Goal: Navigation & Orientation: Find specific page/section

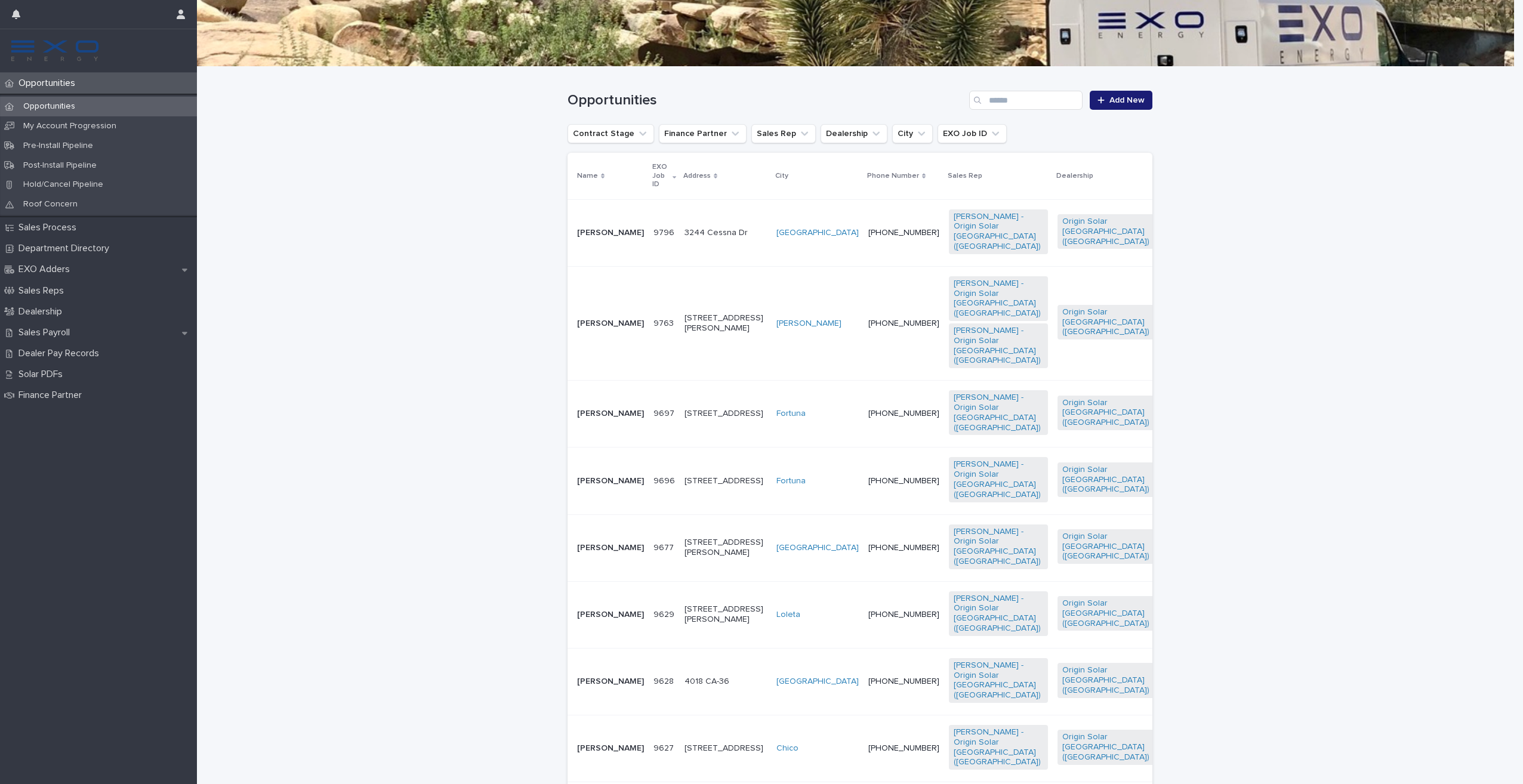
scroll to position [179, 0]
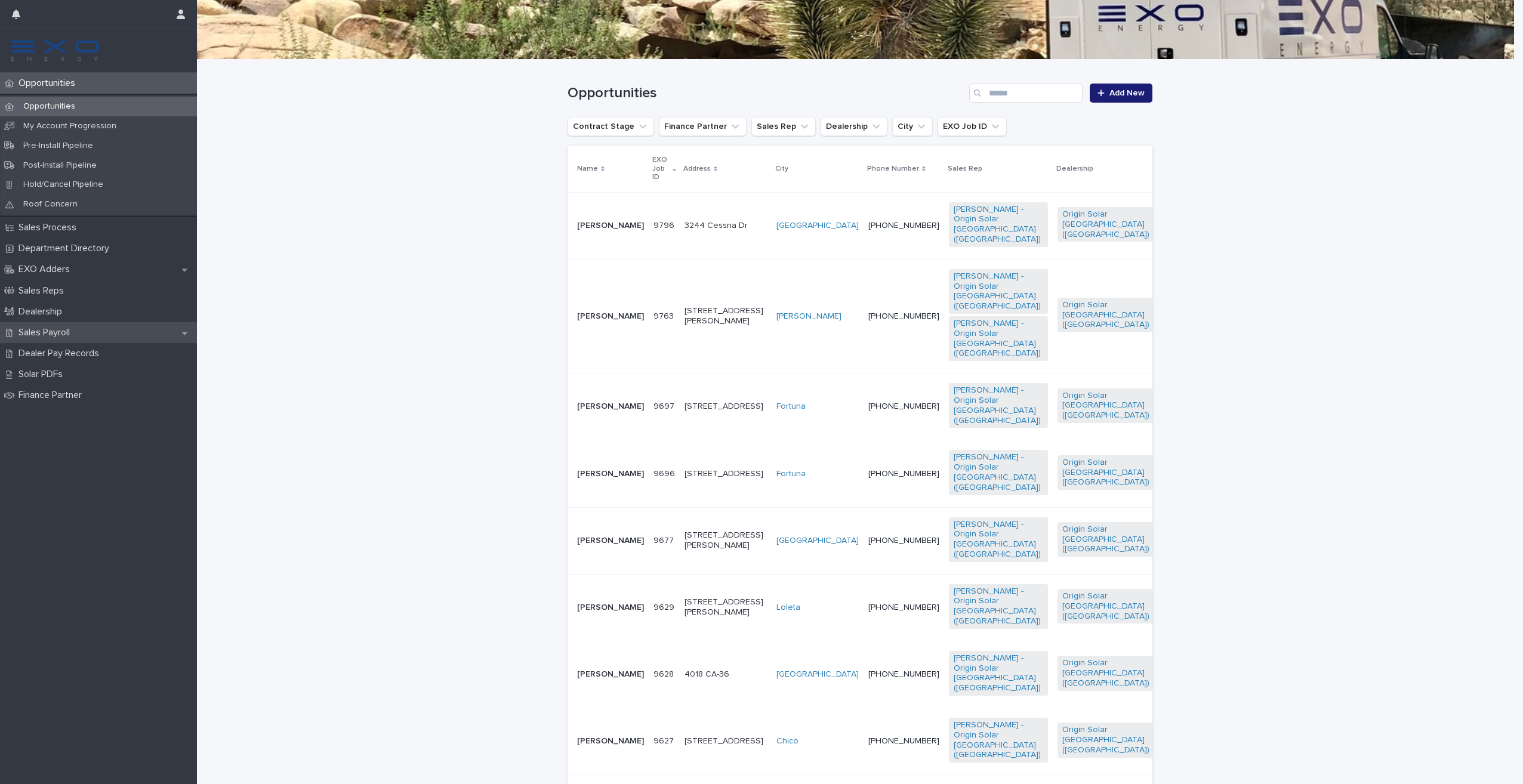
click at [71, 337] on p "Sales Payroll" at bounding box center [47, 332] width 65 height 11
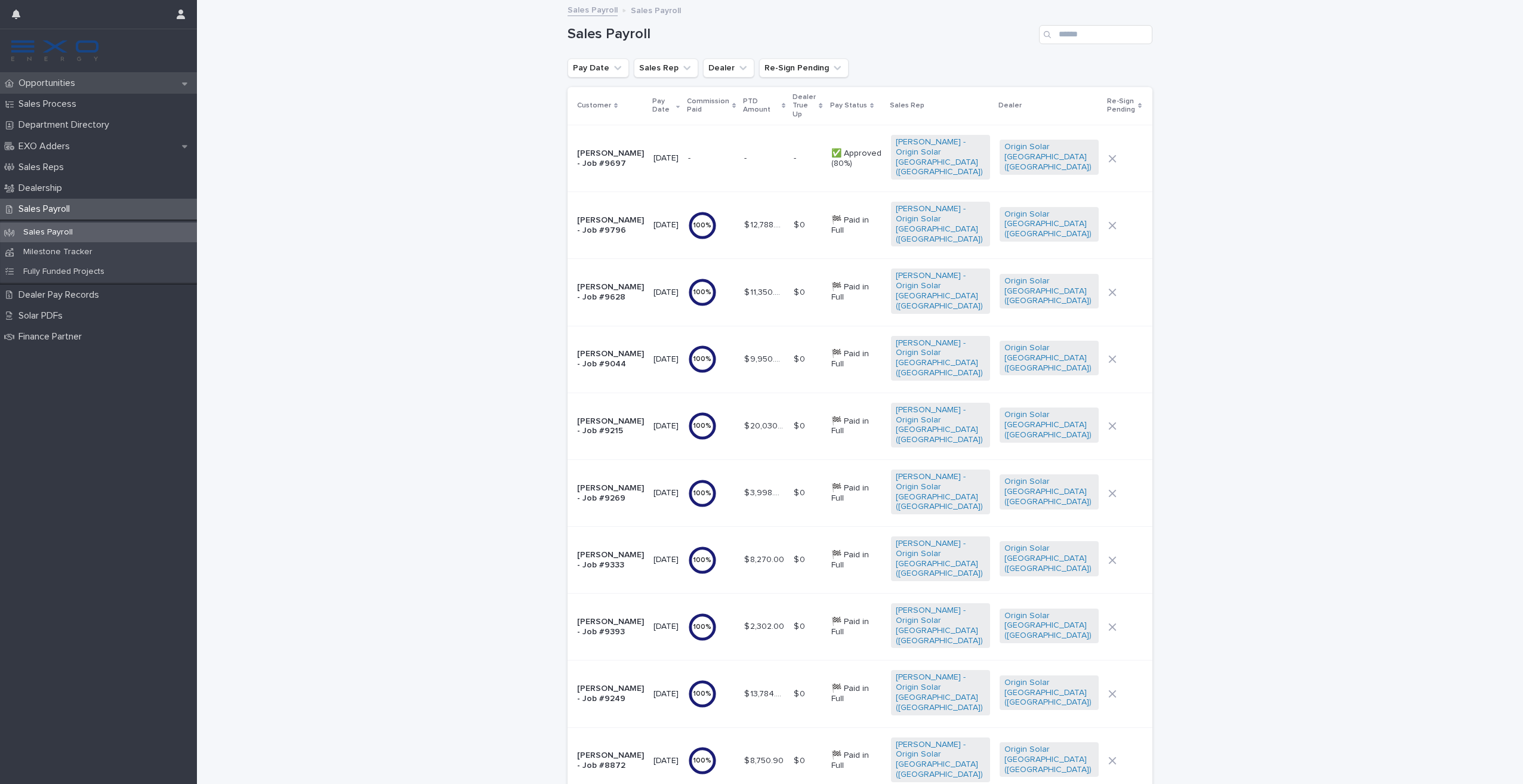
click at [51, 80] on p "Opportunities" at bounding box center [49, 83] width 71 height 11
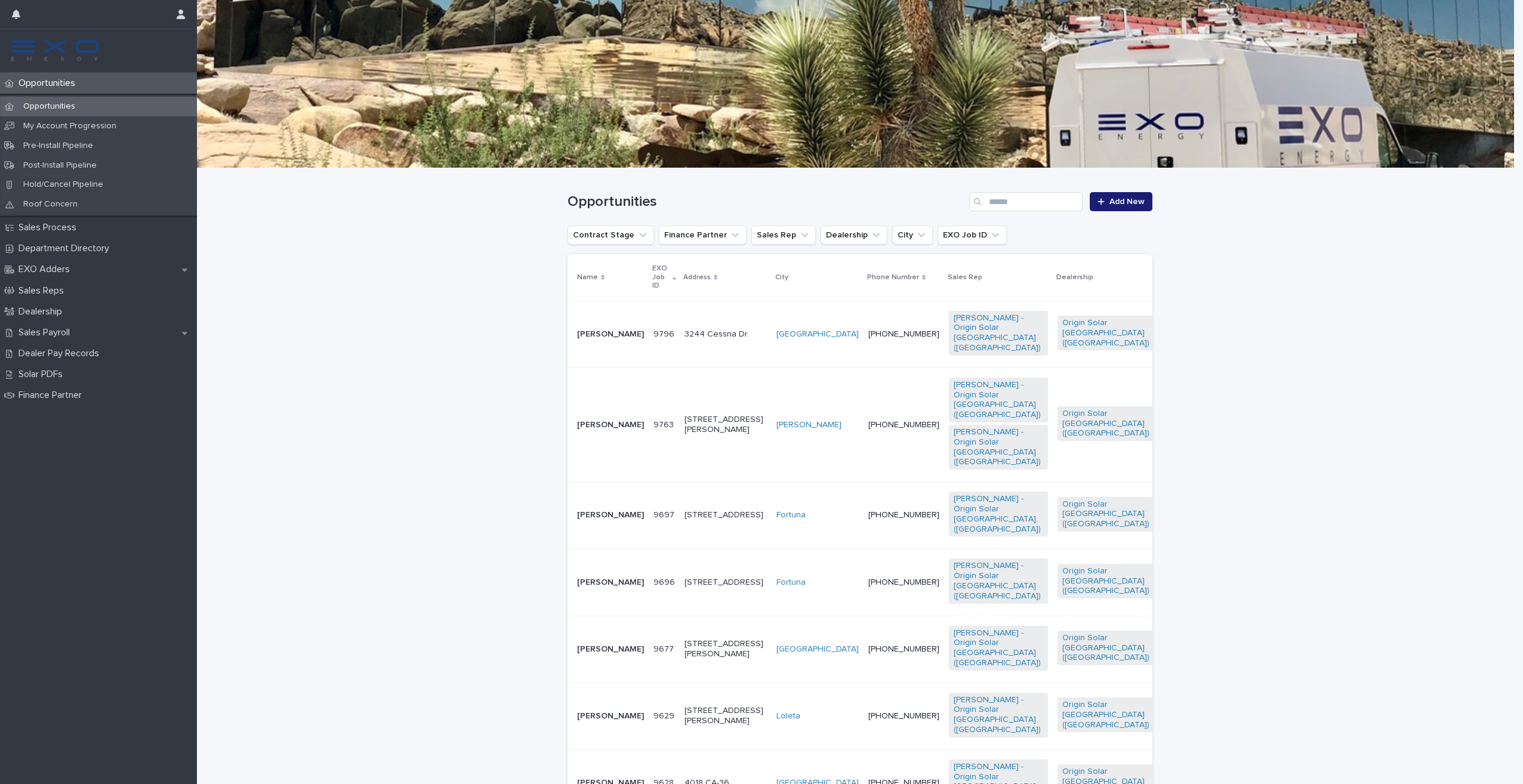
scroll to position [179, 0]
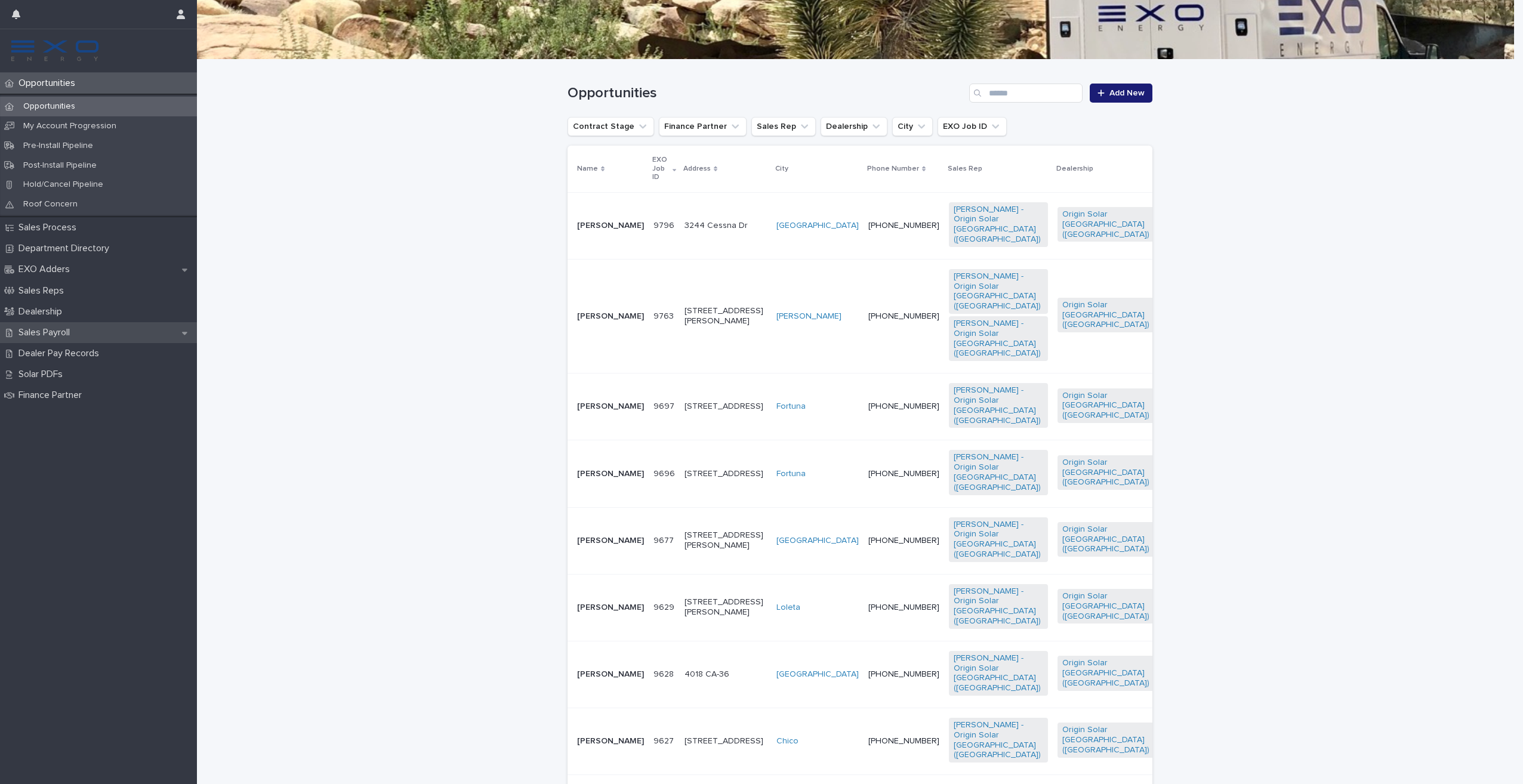
click at [64, 332] on p "Sales Payroll" at bounding box center [47, 332] width 65 height 11
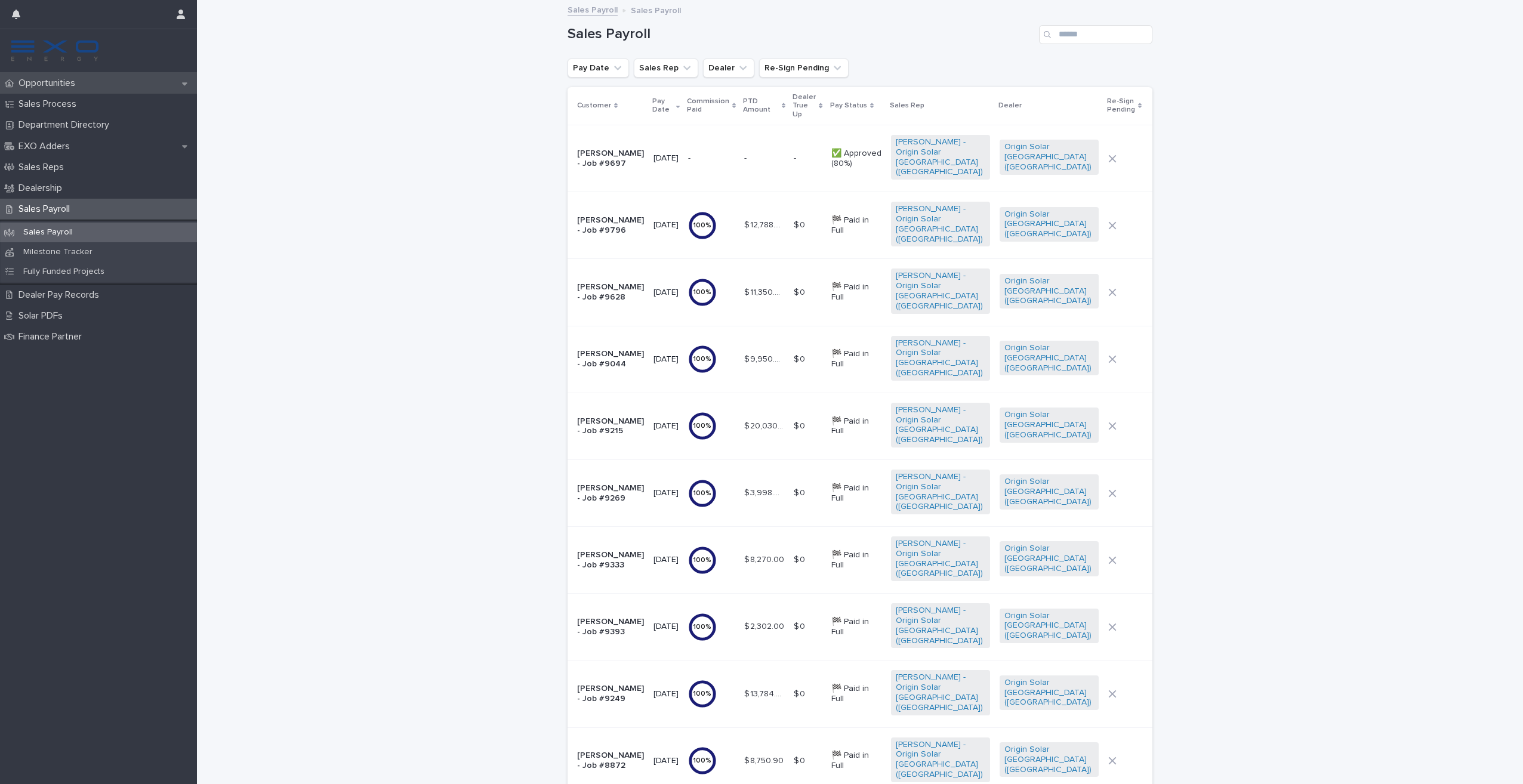
click at [49, 79] on p "Opportunities" at bounding box center [49, 83] width 71 height 11
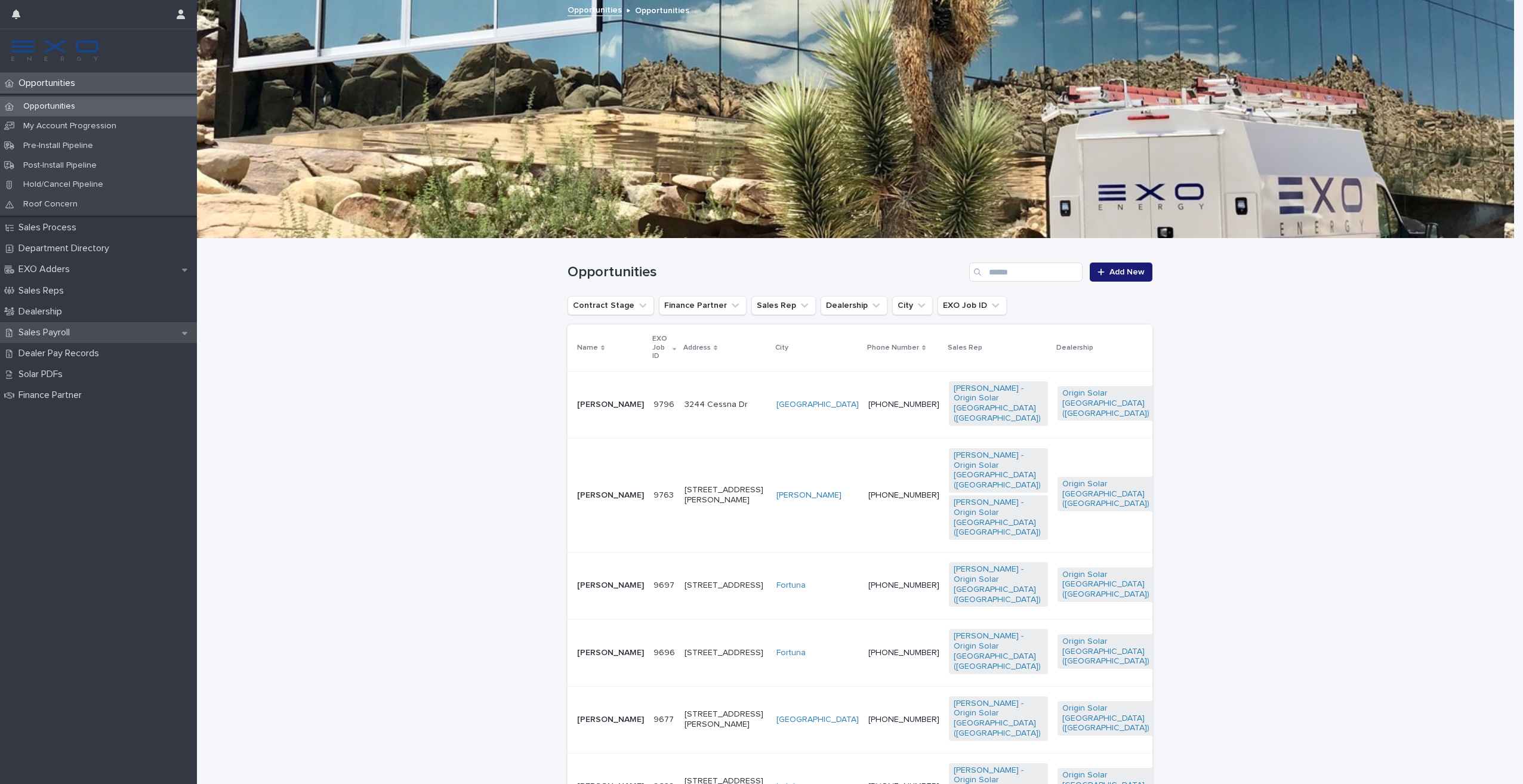
click at [55, 340] on div "Sales Payroll" at bounding box center [98, 332] width 197 height 21
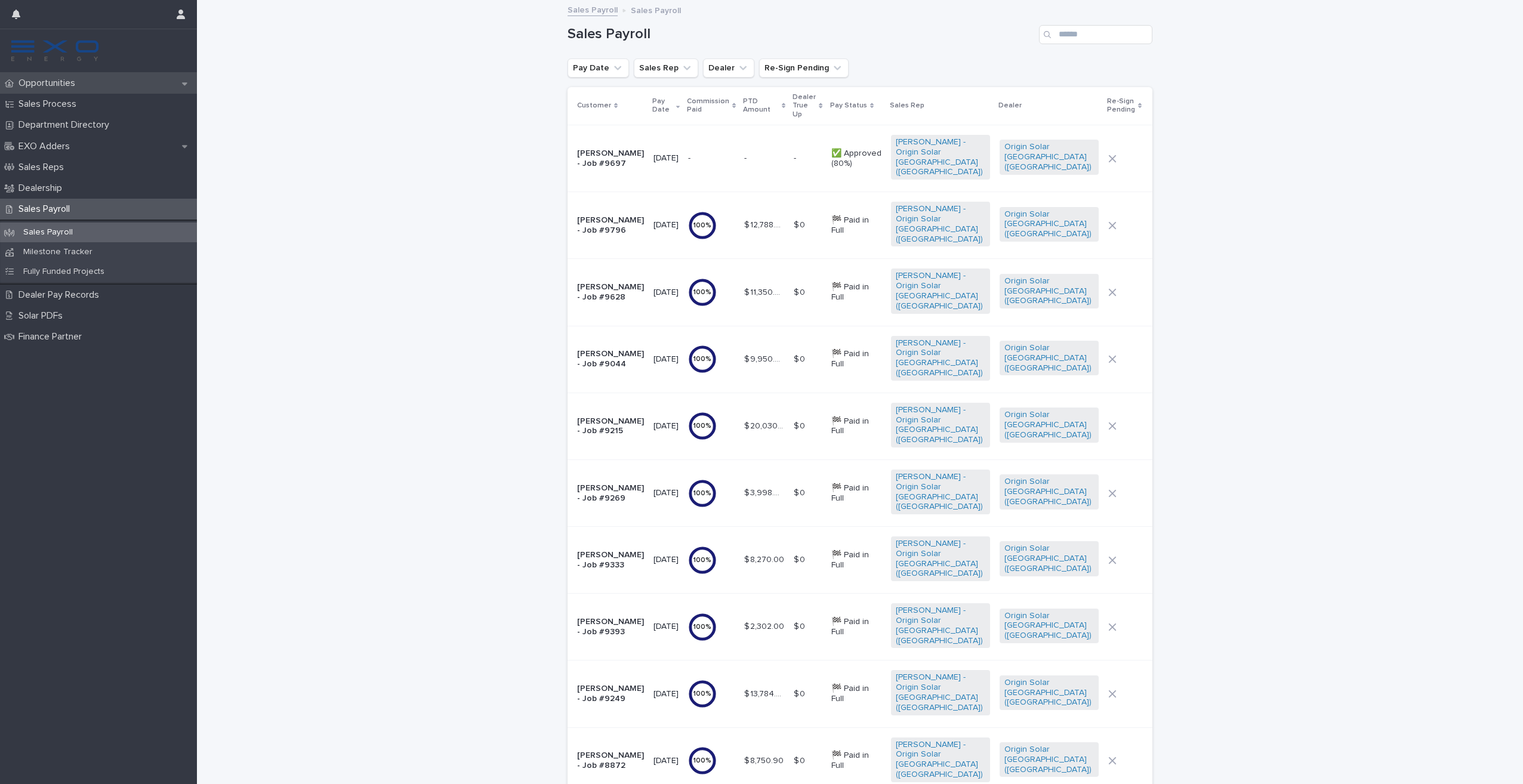
click at [66, 78] on p "Opportunities" at bounding box center [49, 83] width 71 height 11
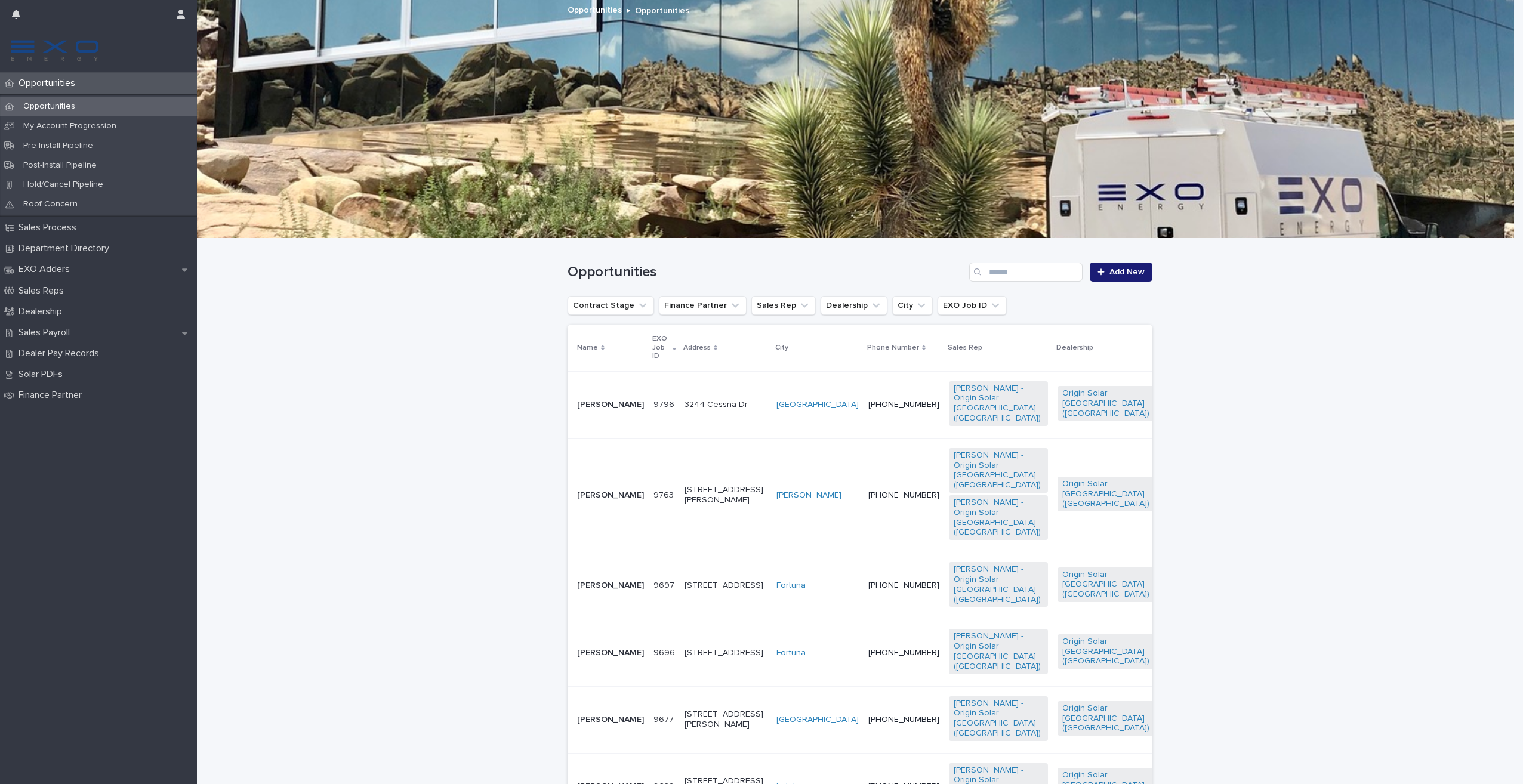
click at [77, 106] on p "Opportunities" at bounding box center [49, 106] width 71 height 10
click at [84, 294] on div "Sales Reps" at bounding box center [98, 291] width 197 height 21
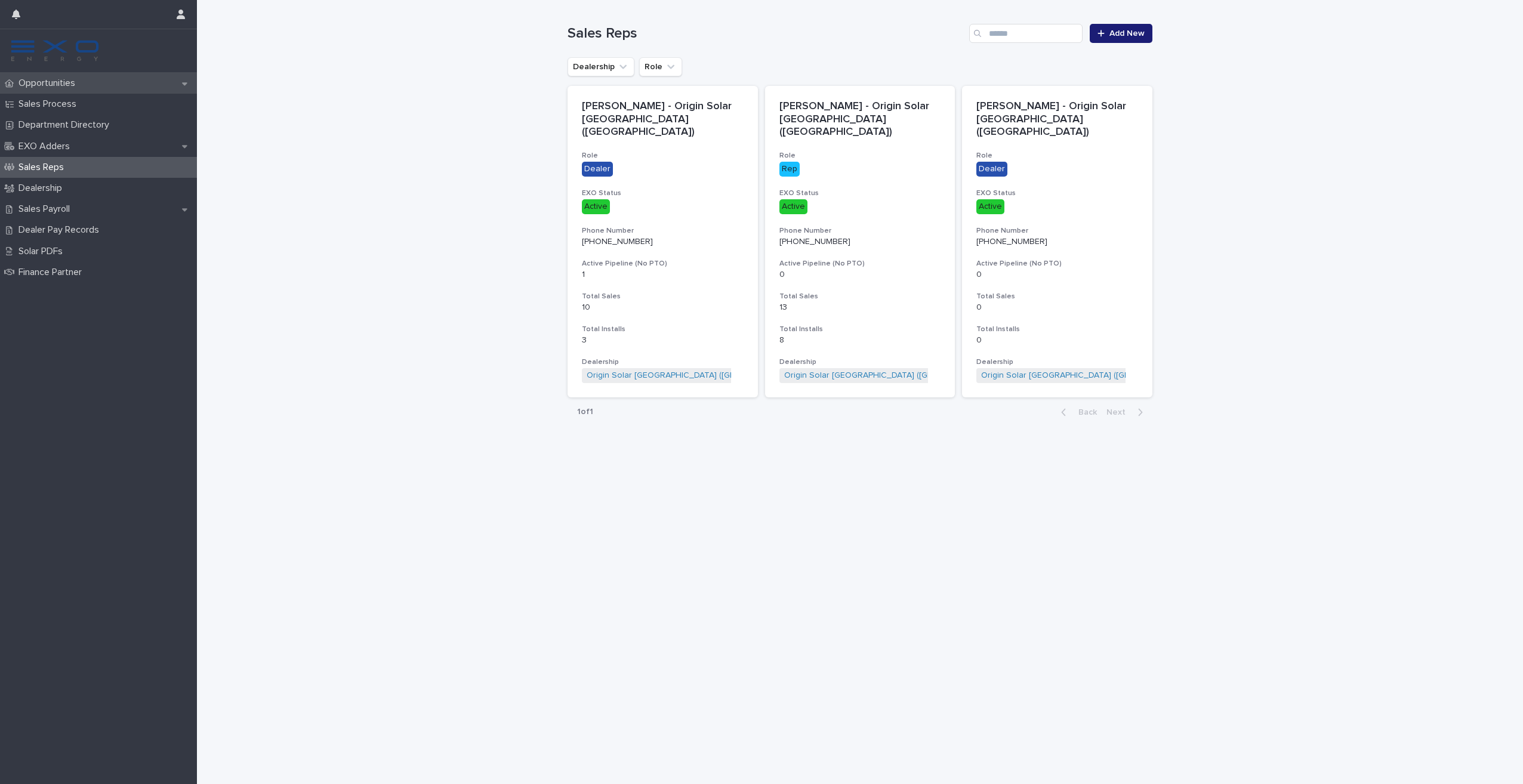
click at [59, 84] on p "Opportunities" at bounding box center [49, 83] width 71 height 11
